Goal: Register for event/course

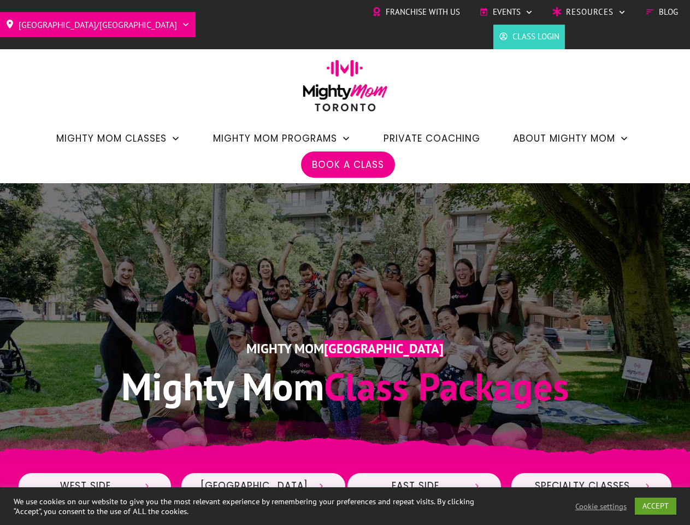
click at [345, 262] on div "Mighty Mom Toronto Mighty Mom Class Packages" at bounding box center [345, 321] width 656 height 201
click at [506, 12] on span "Events" at bounding box center [507, 12] width 28 height 16
click at [657, 506] on link "ACCEPT" at bounding box center [656, 505] width 42 height 17
